Goal: Check status: Check status

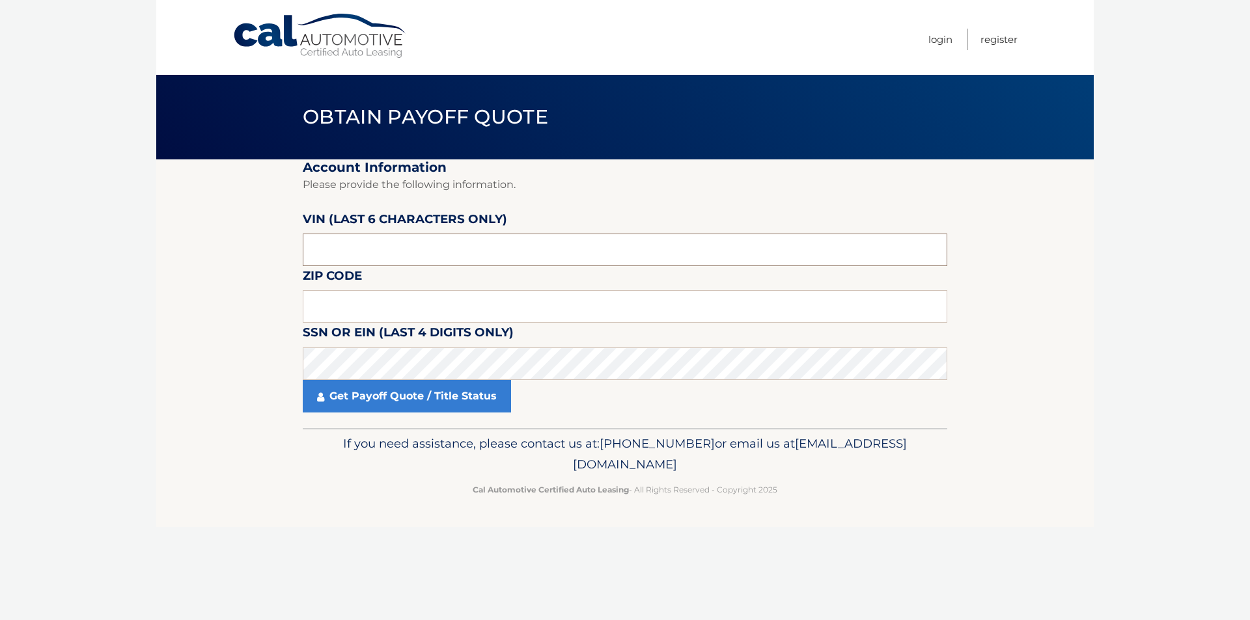
click at [375, 247] on input "text" at bounding box center [625, 250] width 645 height 33
type input "558206"
click at [498, 296] on input "text" at bounding box center [625, 306] width 645 height 33
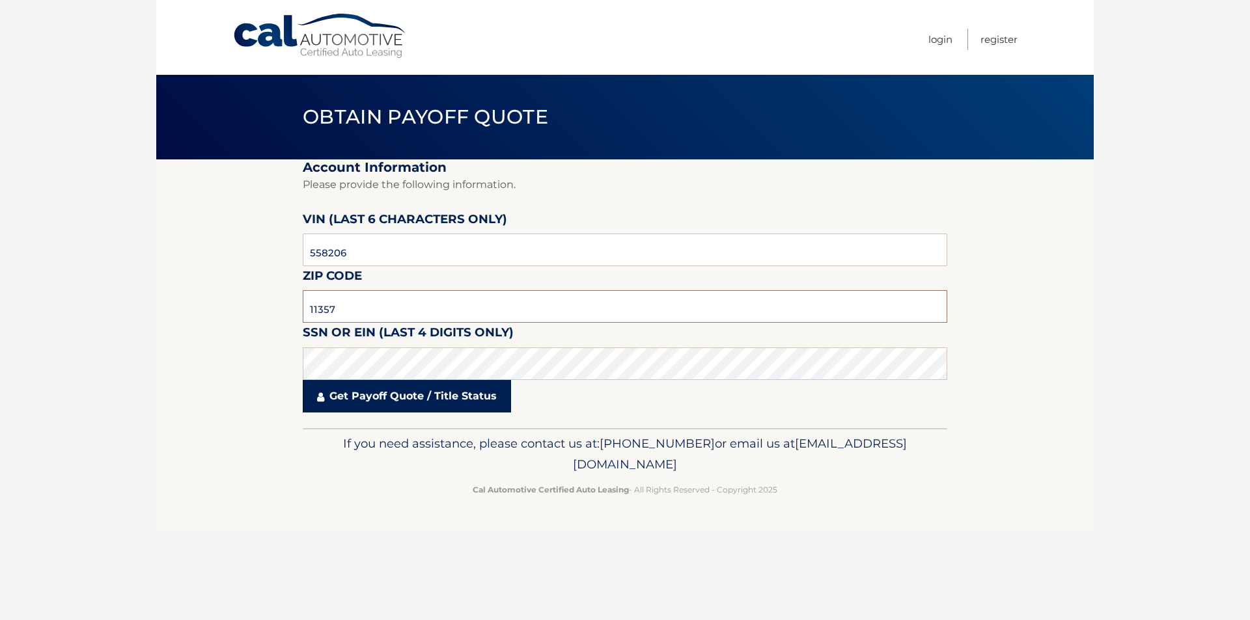
type input "11357"
click at [404, 402] on link "Get Payoff Quote / Title Status" at bounding box center [407, 396] width 208 height 33
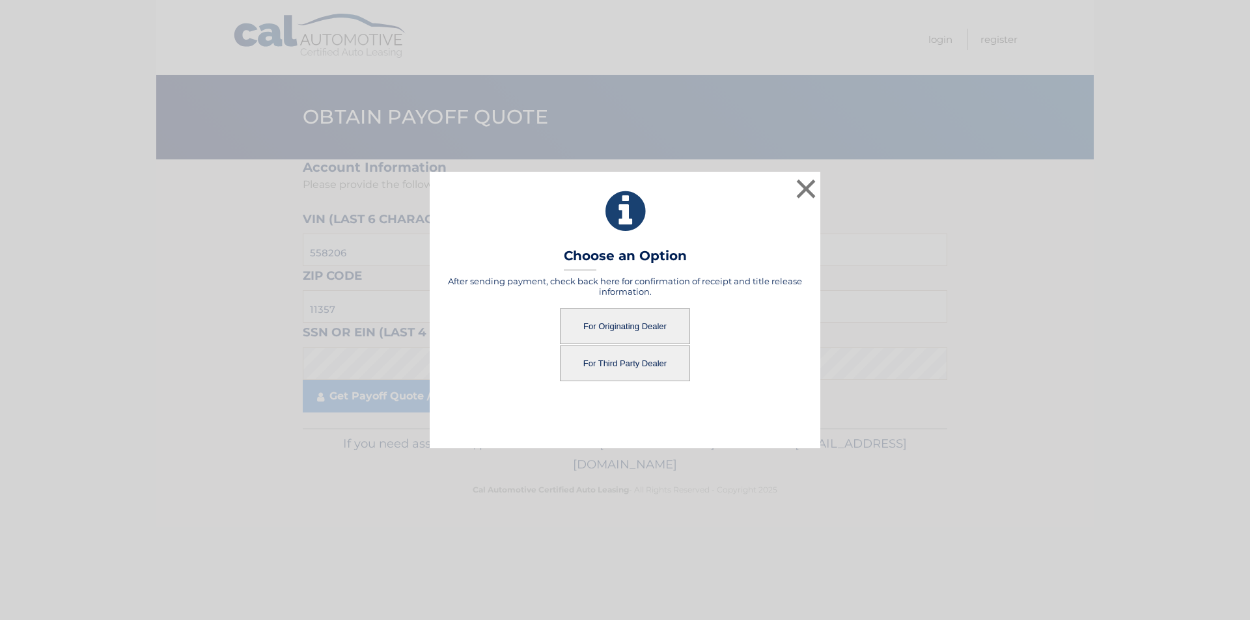
click at [632, 359] on button "For Third Party Dealer" at bounding box center [625, 364] width 130 height 36
click at [616, 362] on button "For Third Party Dealer" at bounding box center [625, 364] width 130 height 36
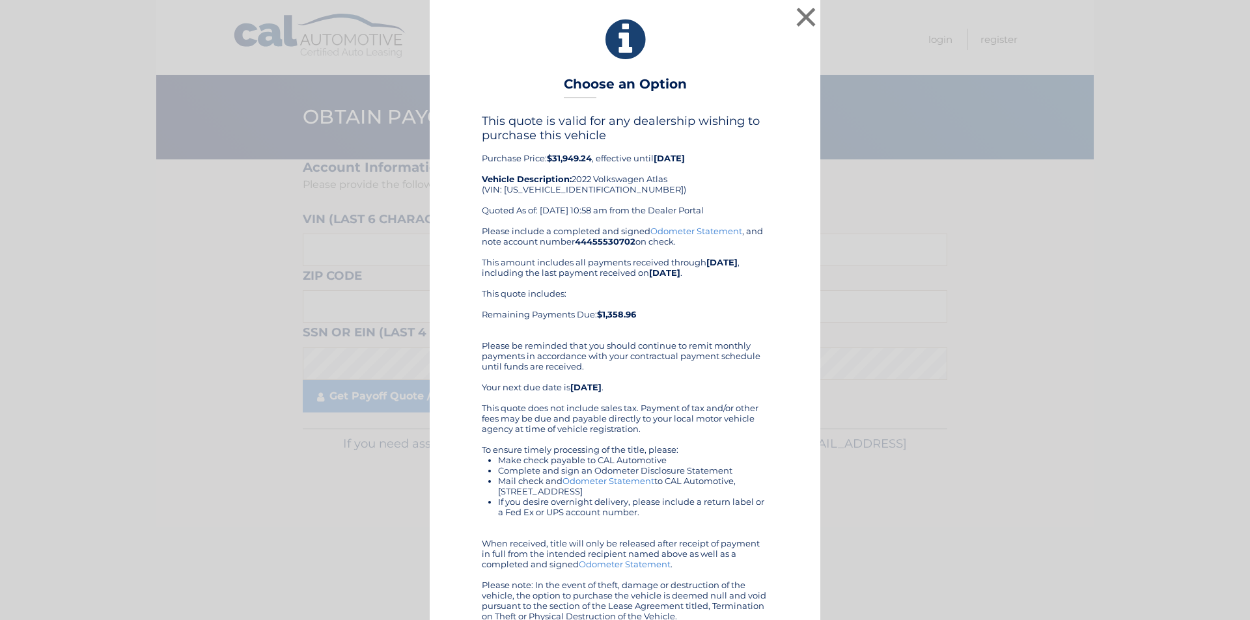
click at [672, 229] on link "Odometer Statement" at bounding box center [696, 231] width 92 height 10
